Goal: Navigation & Orientation: Locate item on page

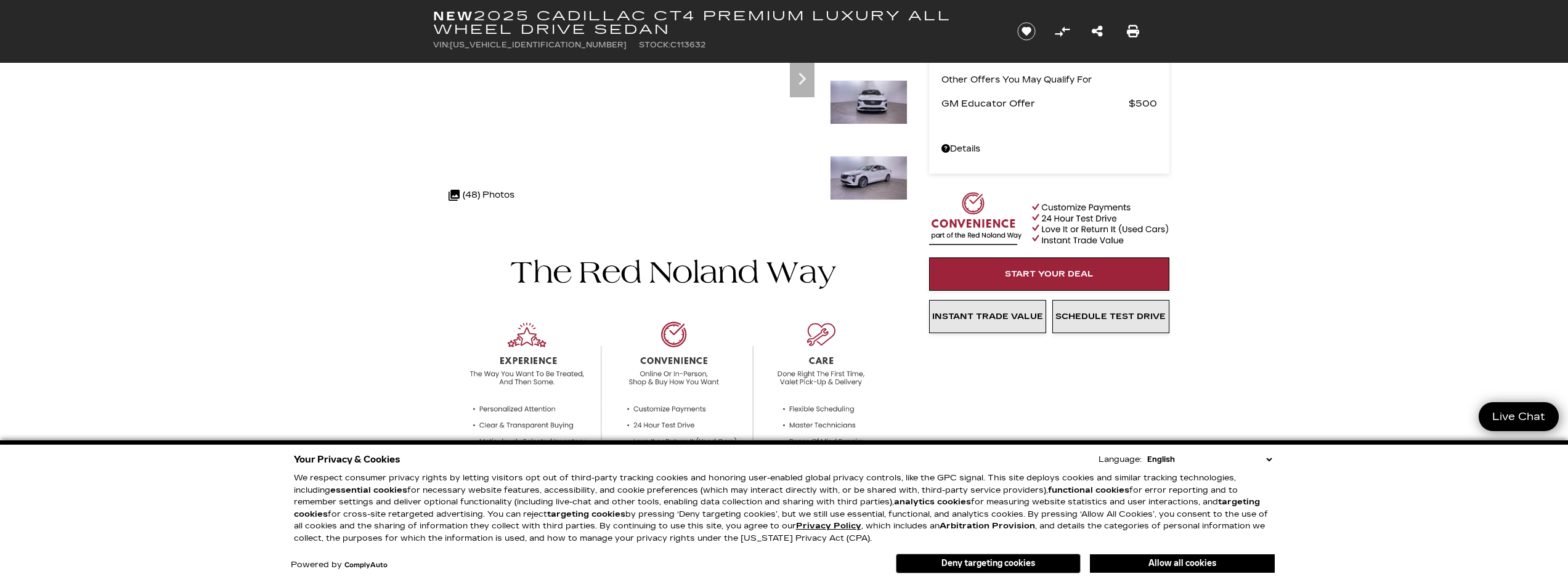
scroll to position [123, 0]
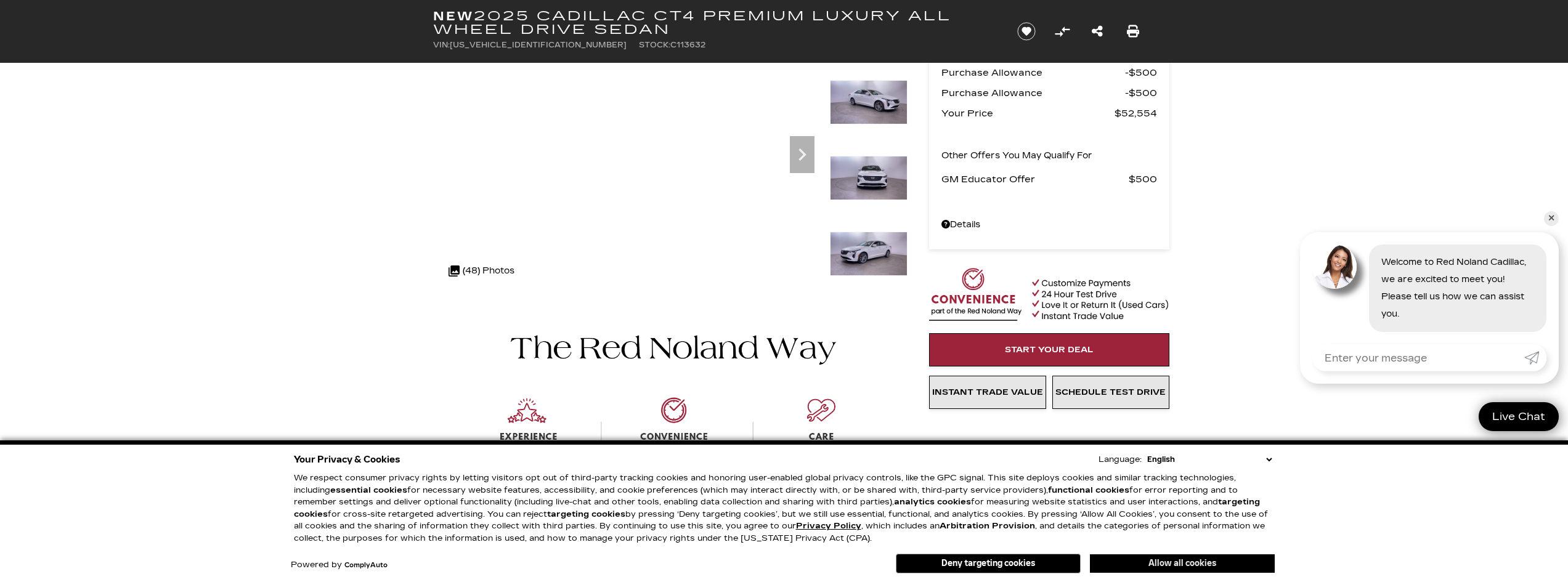
click at [1186, 568] on button "Allow all cookies" at bounding box center [1182, 564] width 185 height 18
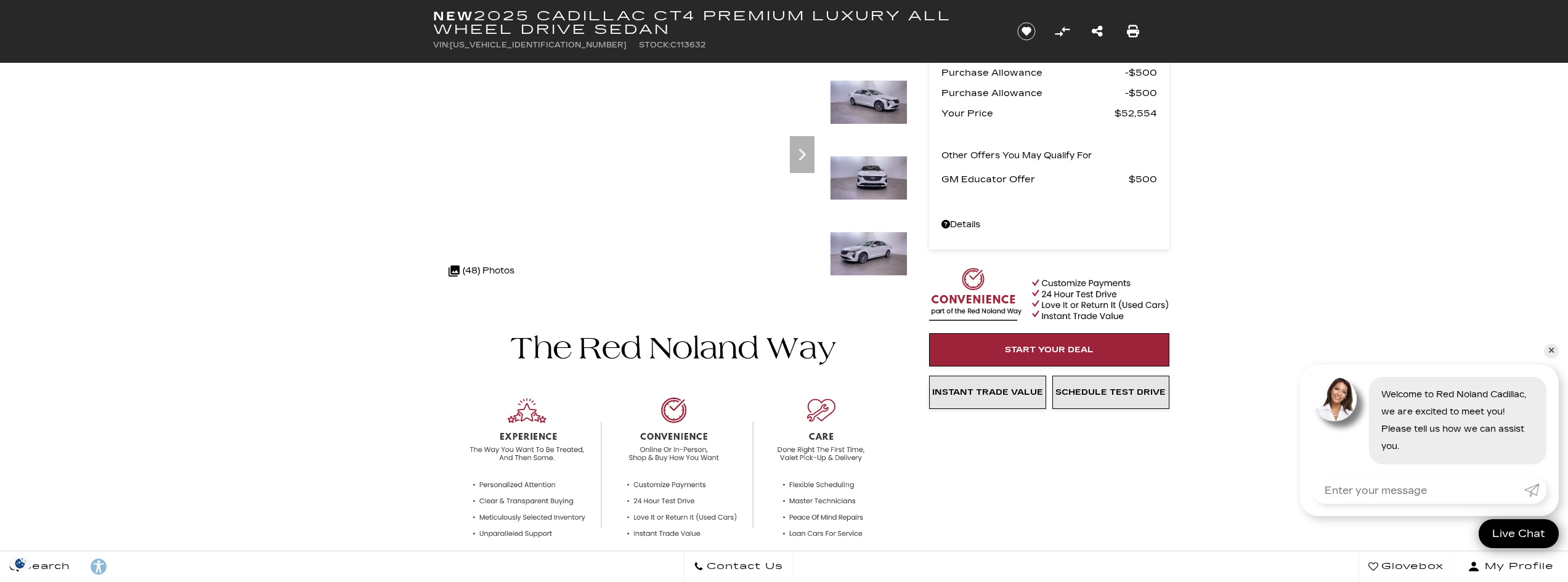
scroll to position [0, 0]
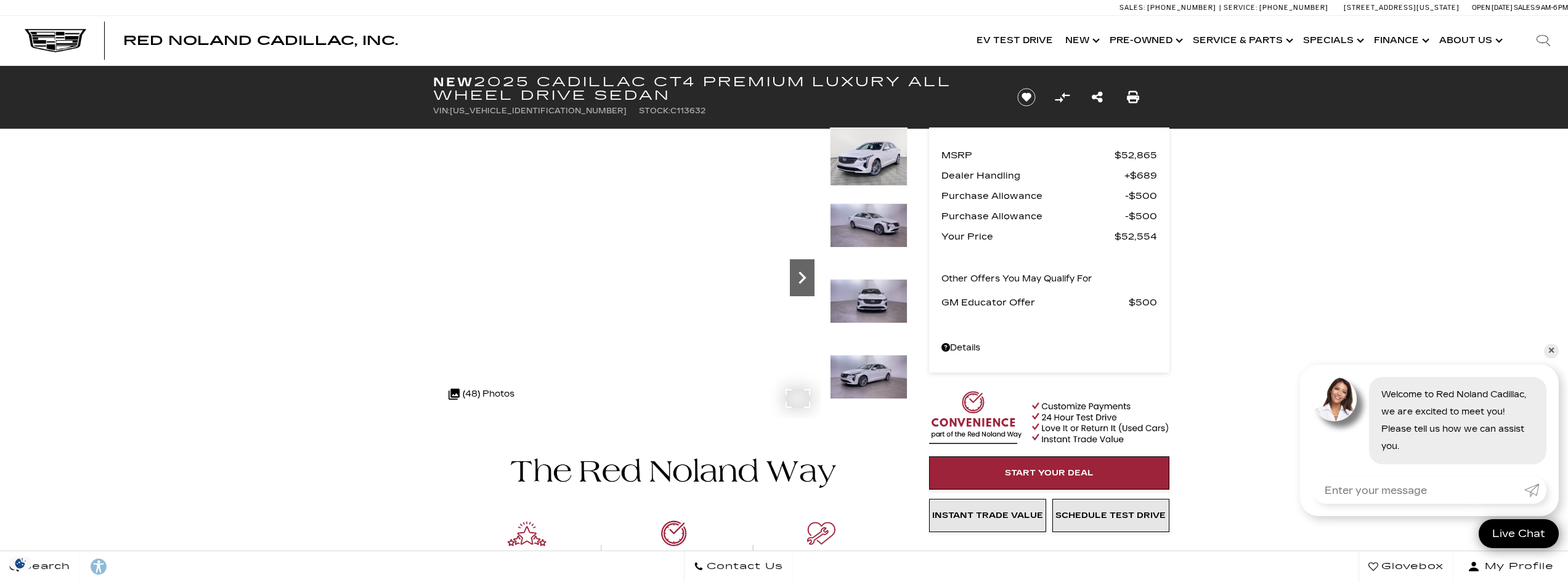
click at [805, 280] on icon "Next" at bounding box center [802, 278] width 25 height 25
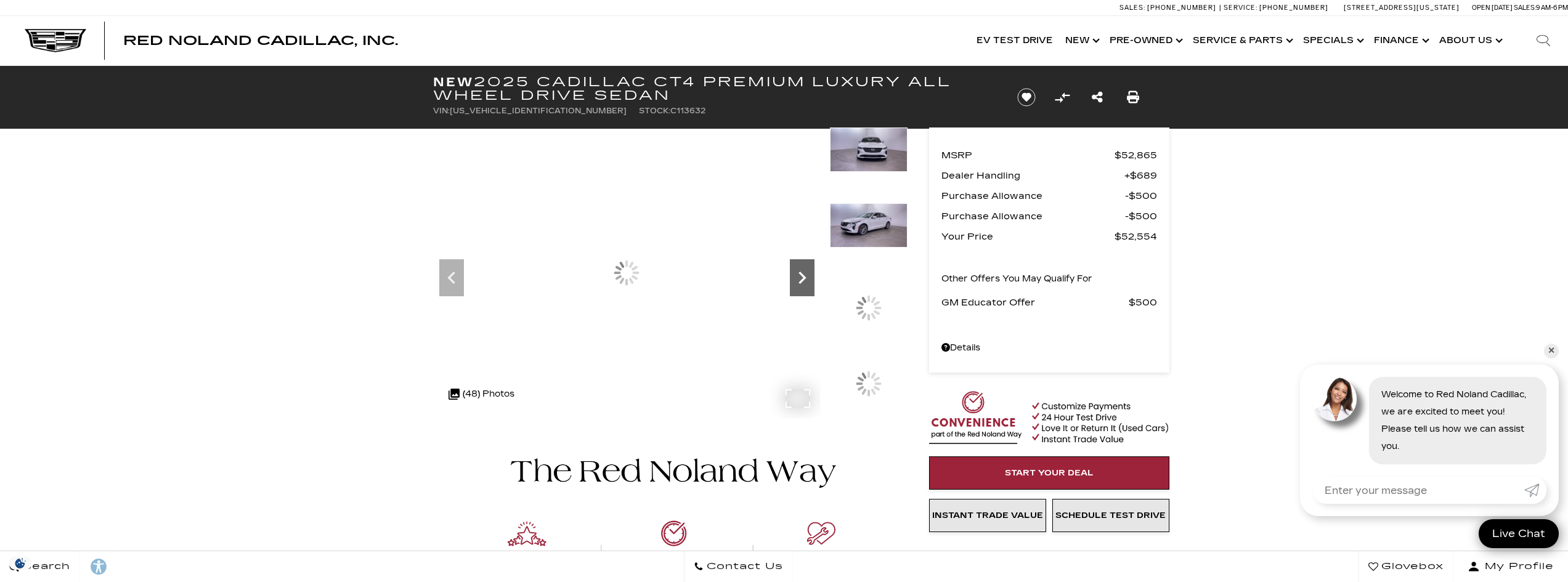
click at [805, 280] on icon "Next" at bounding box center [802, 278] width 25 height 25
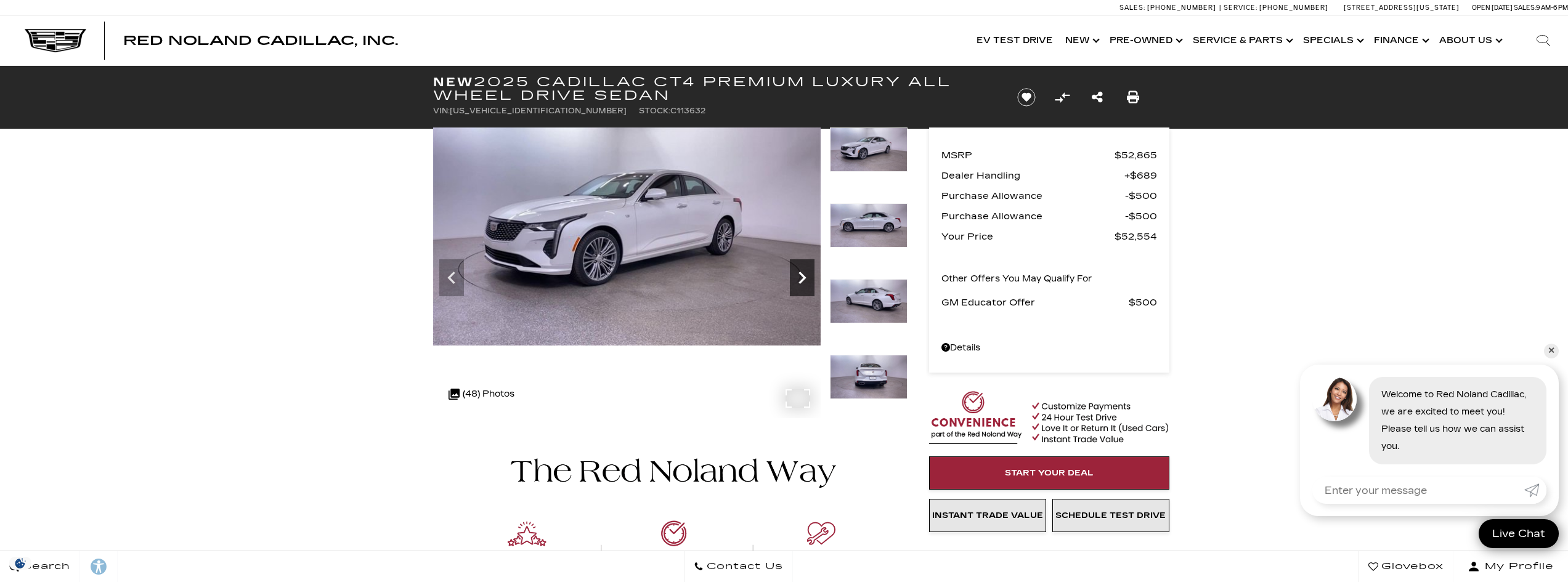
click at [804, 280] on icon "Next" at bounding box center [802, 278] width 8 height 13
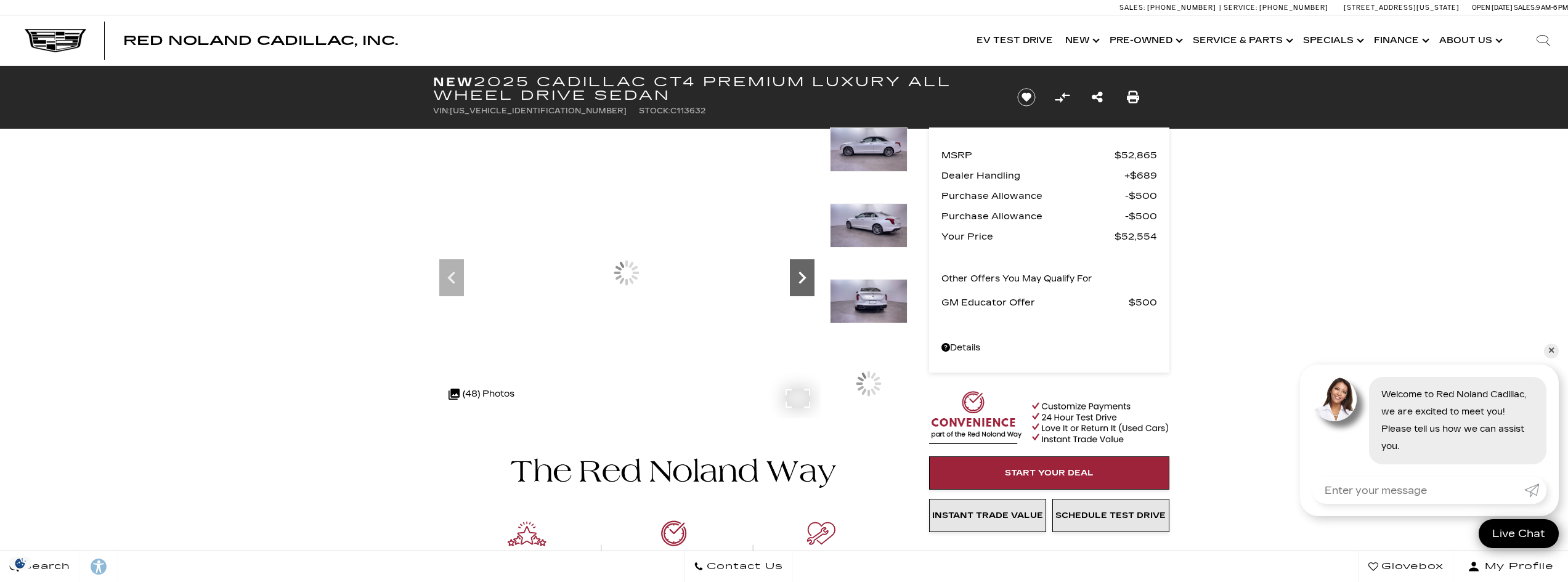
click at [804, 280] on icon "Next" at bounding box center [802, 278] width 8 height 13
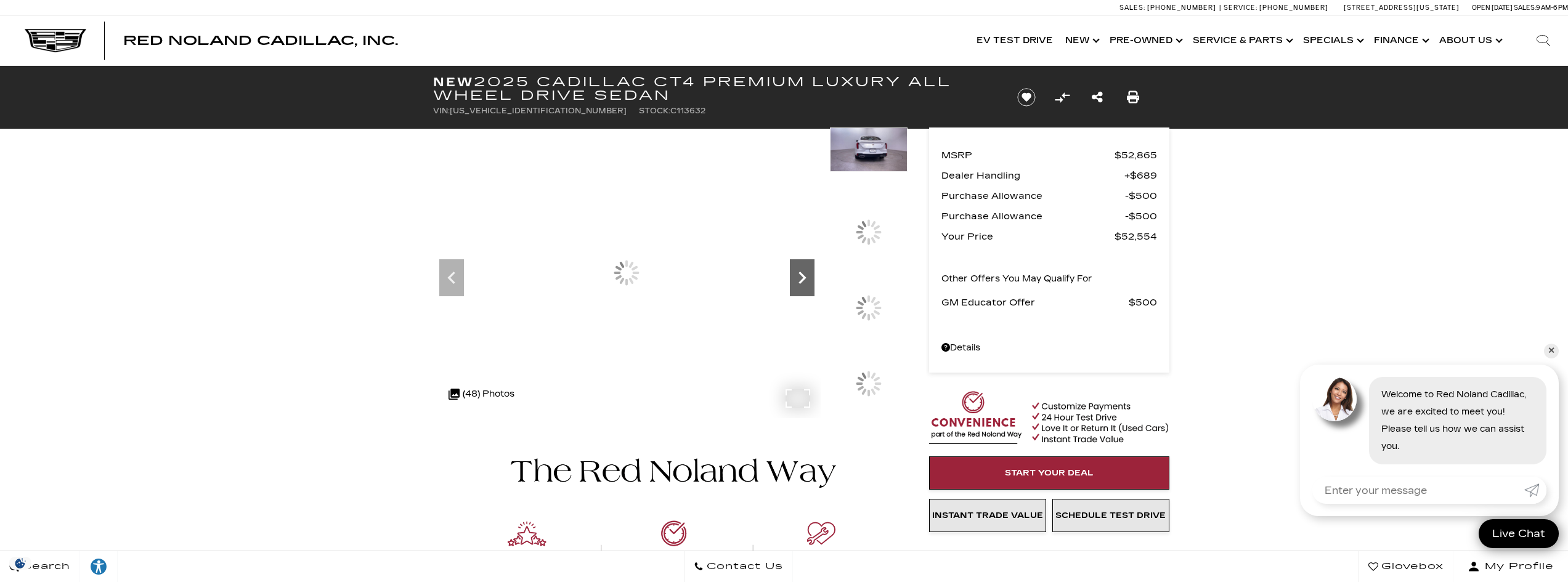
click at [804, 280] on icon "Next" at bounding box center [802, 278] width 8 height 13
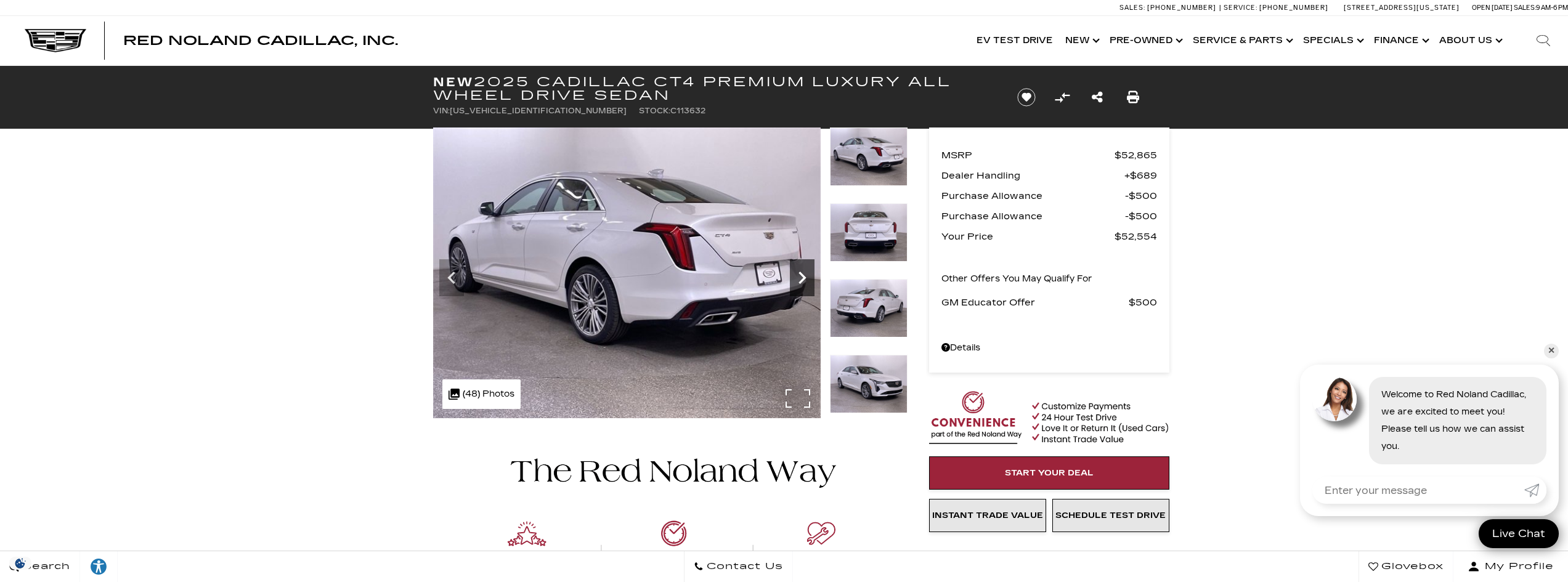
click at [804, 280] on icon "Next" at bounding box center [802, 278] width 8 height 13
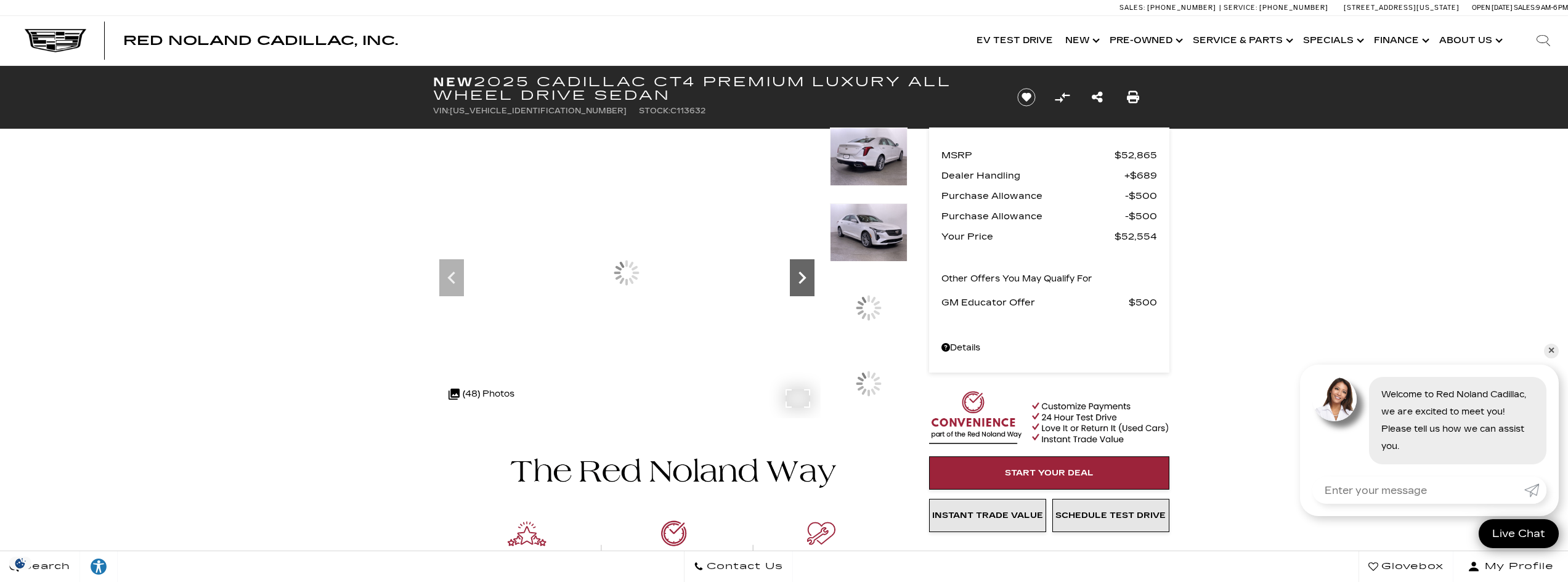
click at [804, 280] on icon "Next" at bounding box center [802, 278] width 8 height 13
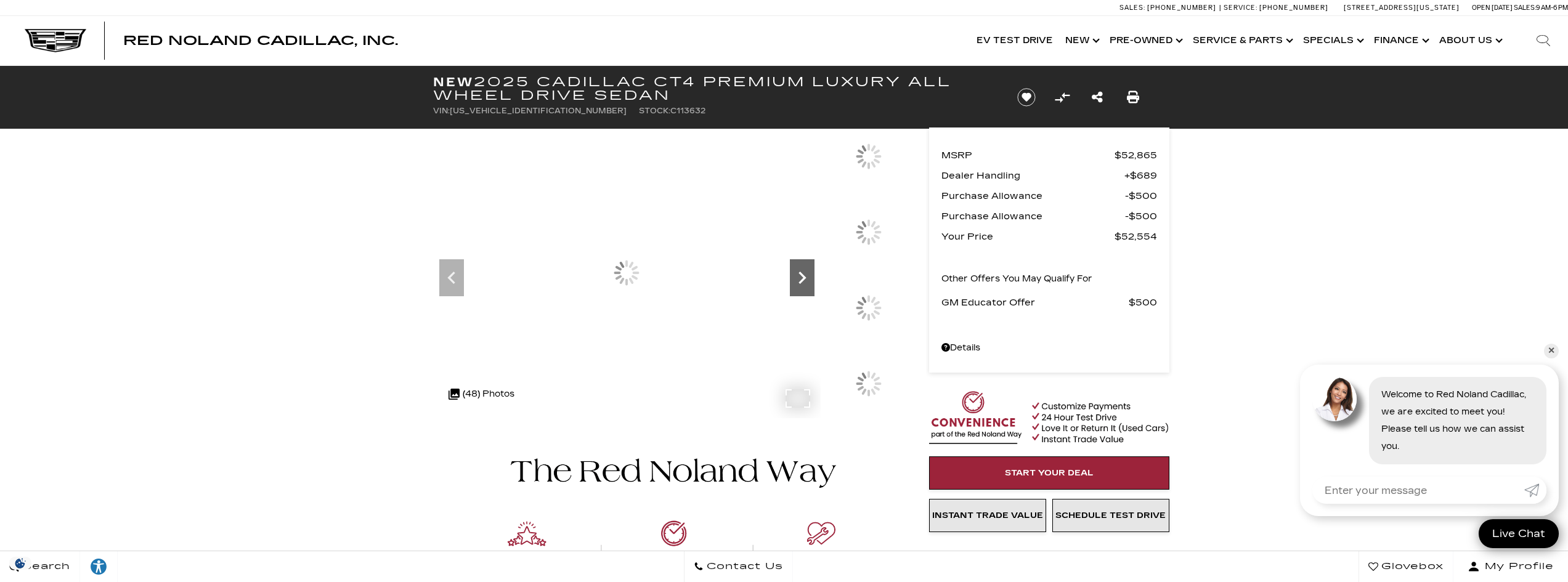
click at [804, 280] on icon "Next" at bounding box center [802, 278] width 8 height 13
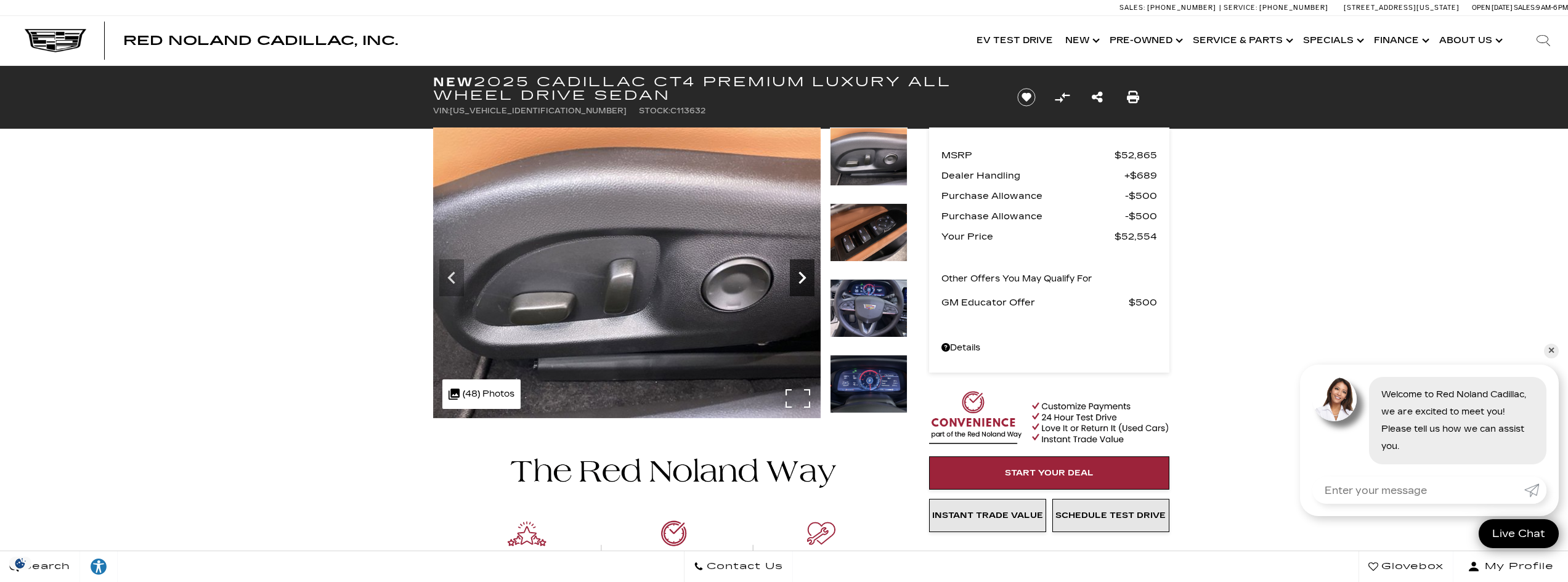
click at [804, 280] on icon "Next" at bounding box center [802, 278] width 8 height 13
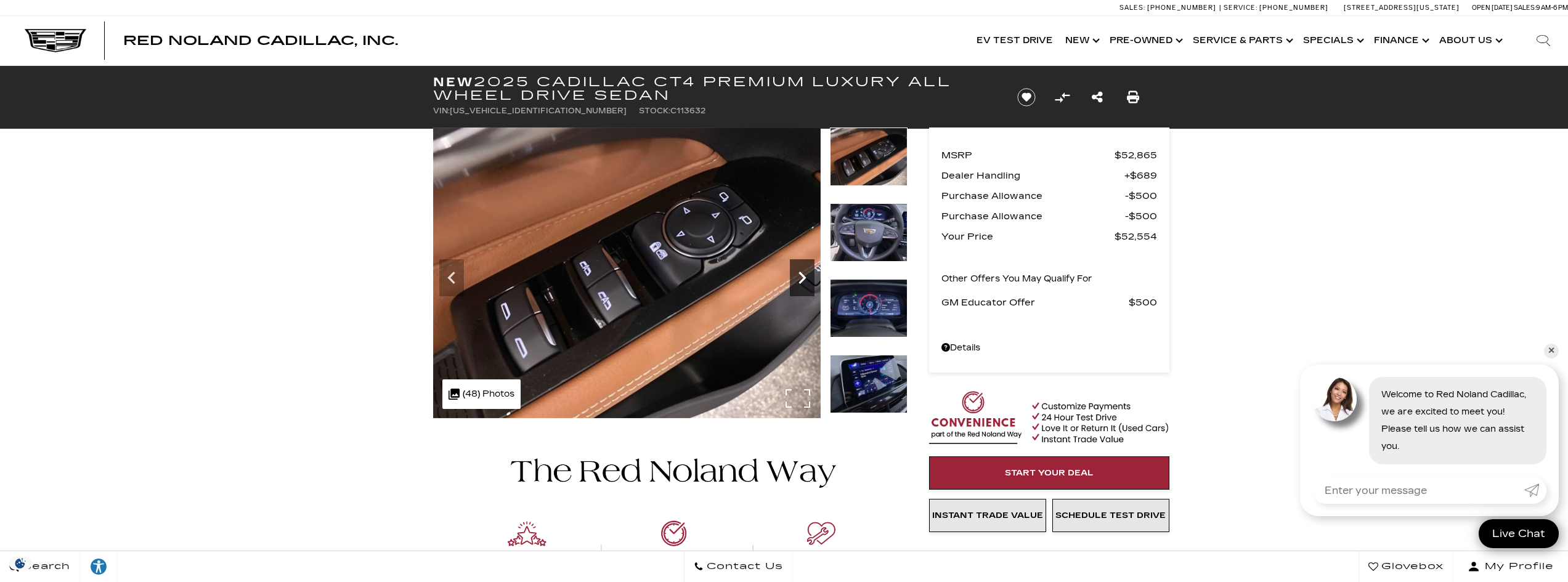
click at [804, 280] on icon "Next" at bounding box center [802, 278] width 8 height 13
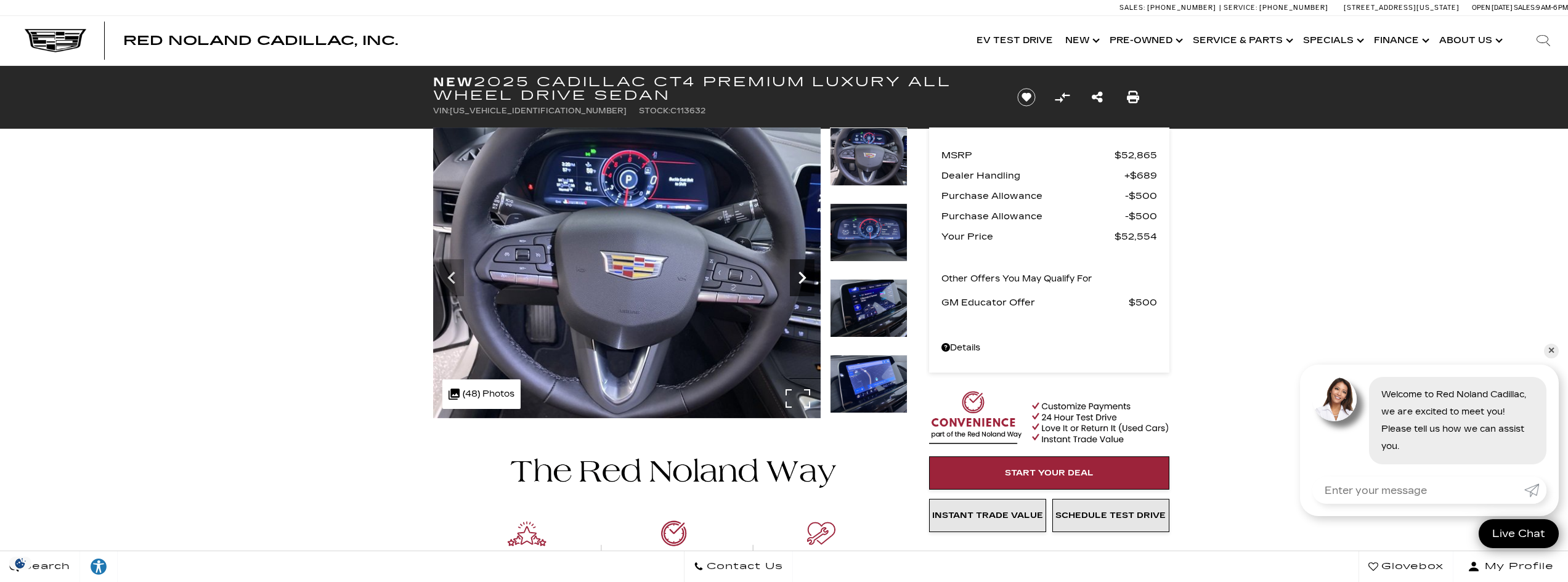
click at [804, 280] on icon "Next" at bounding box center [802, 278] width 8 height 13
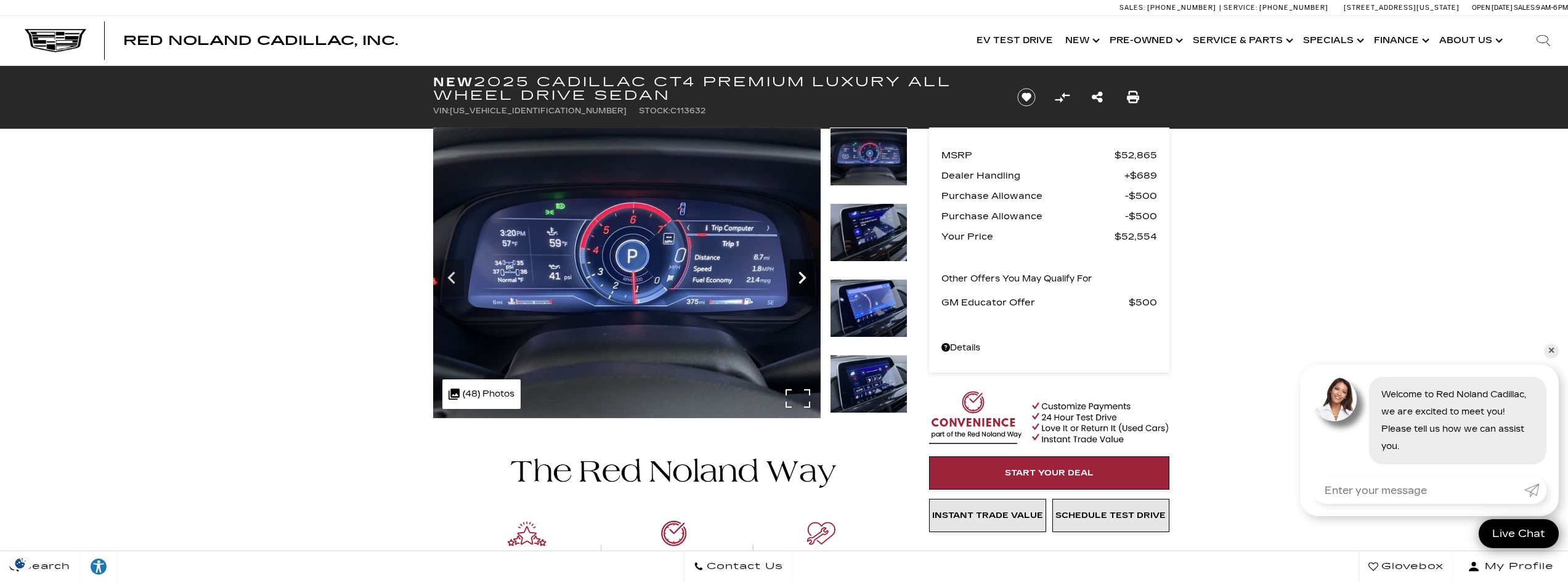
click at [804, 280] on icon "Next" at bounding box center [802, 278] width 8 height 13
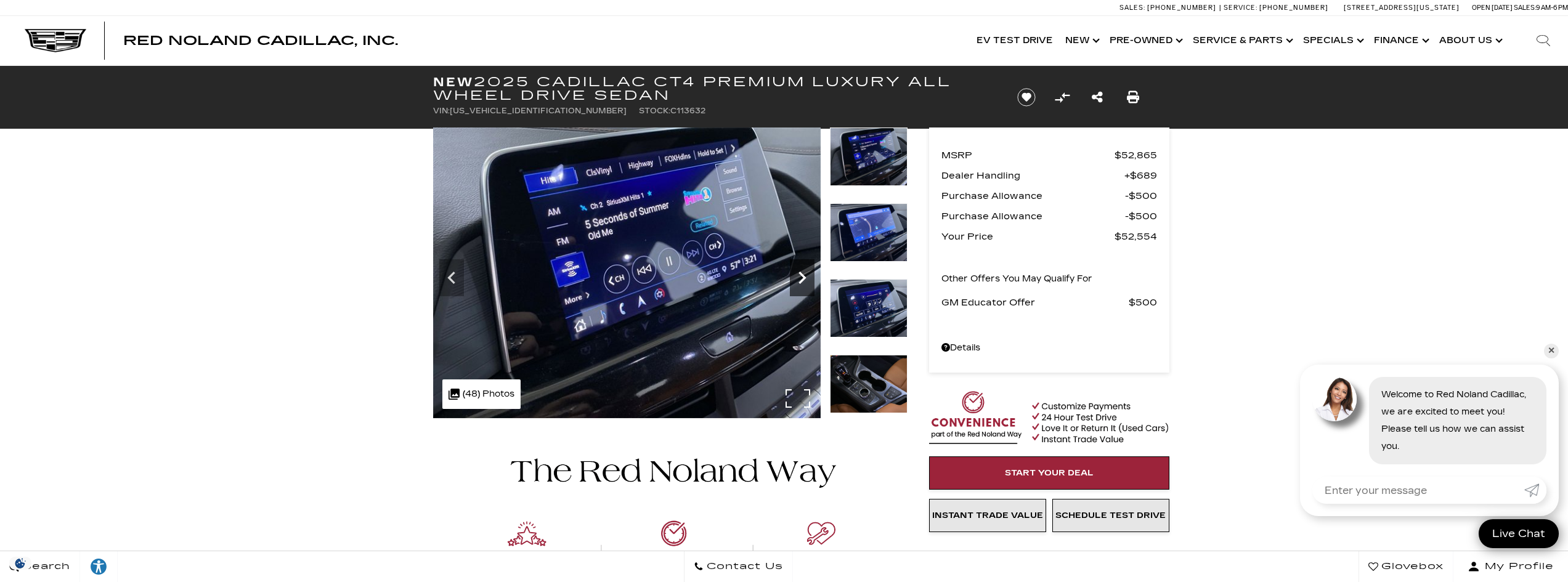
click at [804, 280] on icon "Next" at bounding box center [802, 278] width 8 height 13
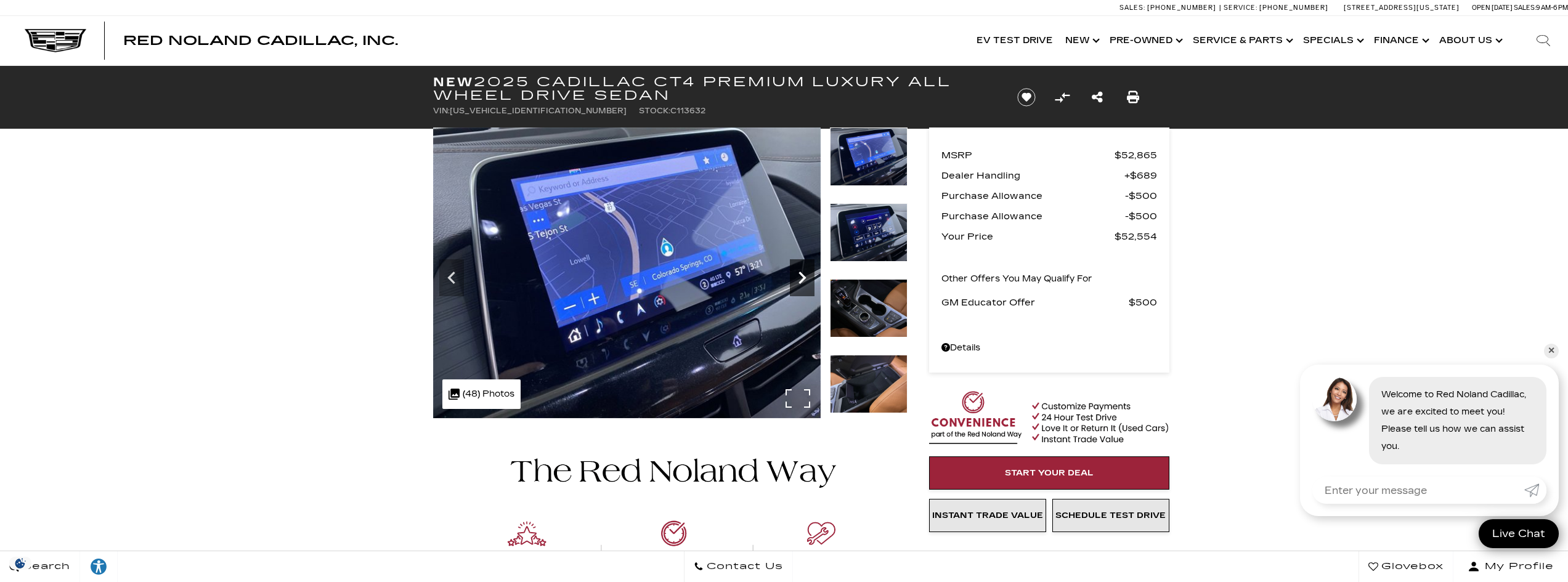
click at [804, 280] on icon "Next" at bounding box center [802, 278] width 8 height 13
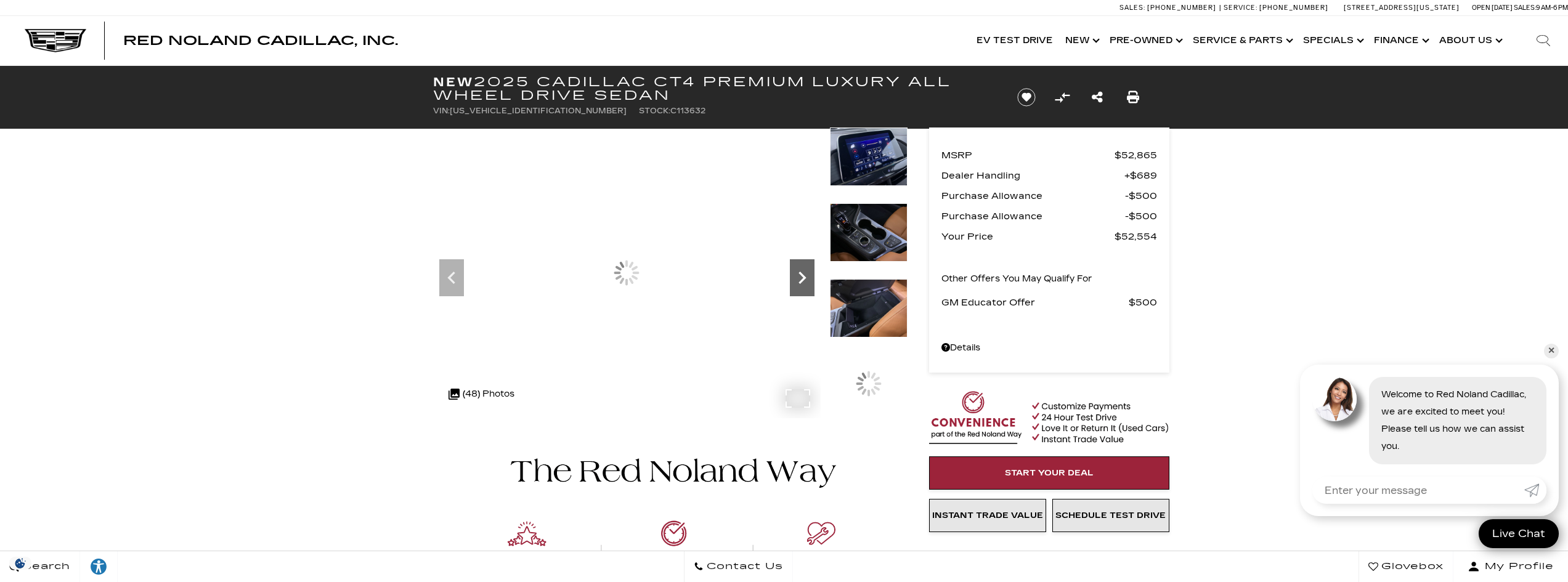
click at [804, 280] on icon "Next" at bounding box center [802, 278] width 8 height 13
